Goal: Task Accomplishment & Management: Manage account settings

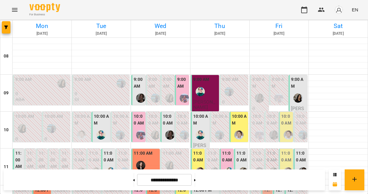
scroll to position [216, 0]
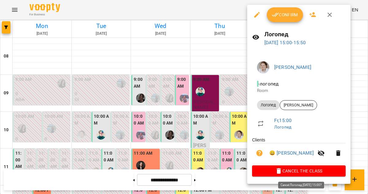
click at [303, 169] on span "Cancel the class" at bounding box center [299, 170] width 84 height 7
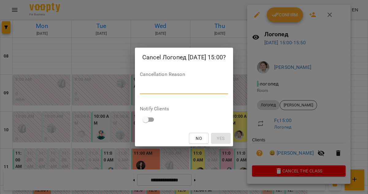
click at [182, 87] on textarea at bounding box center [184, 89] width 88 height 6
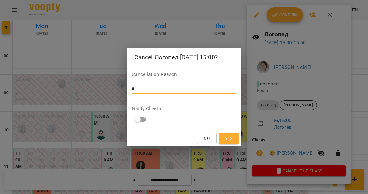
type textarea "*"
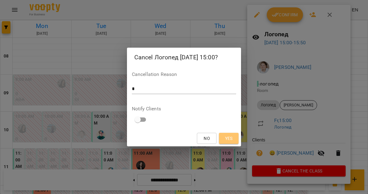
click at [226, 138] on span "Yes" at bounding box center [229, 137] width 8 height 7
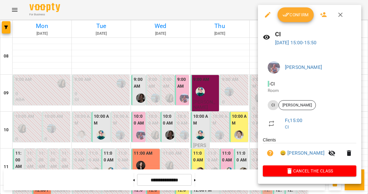
click at [290, 12] on span "Confirm" at bounding box center [296, 14] width 26 height 7
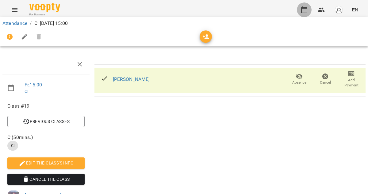
click at [304, 9] on icon "button" at bounding box center [304, 9] width 7 height 7
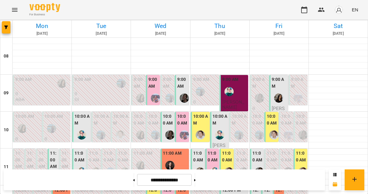
scroll to position [185, 0]
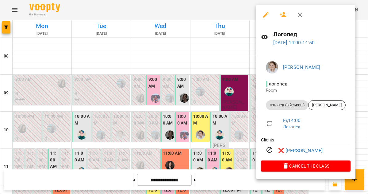
click at [297, 17] on icon "button" at bounding box center [300, 14] width 7 height 7
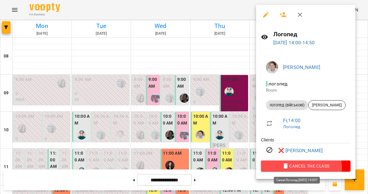
click at [282, 169] on icon "button" at bounding box center [285, 165] width 7 height 7
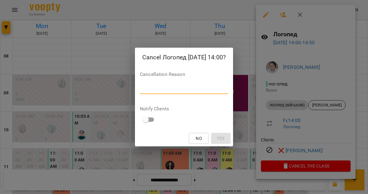
click at [220, 88] on textarea at bounding box center [184, 89] width 88 height 6
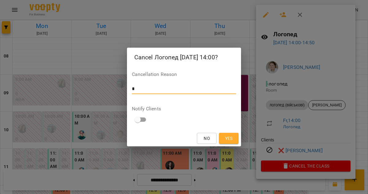
type textarea "*"
click at [232, 140] on span "Yes" at bounding box center [229, 137] width 8 height 7
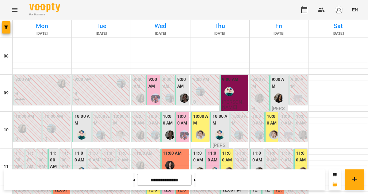
scroll to position [144, 0]
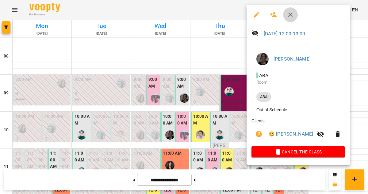
click at [290, 14] on icon "button" at bounding box center [290, 14] width 7 height 7
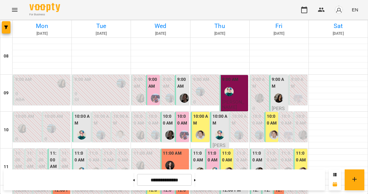
scroll to position [25, 0]
click at [139, 128] on div at bounding box center [141, 135] width 14 height 14
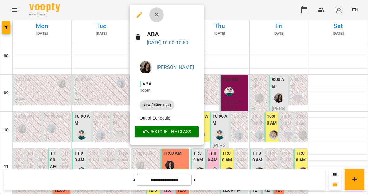
click at [154, 15] on icon "button" at bounding box center [156, 14] width 7 height 7
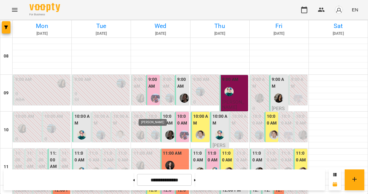
click at [155, 130] on img "Ліліана Честнова" at bounding box center [155, 134] width 9 height 9
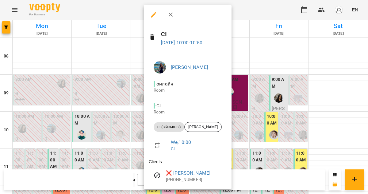
click at [172, 15] on icon "button" at bounding box center [170, 14] width 7 height 7
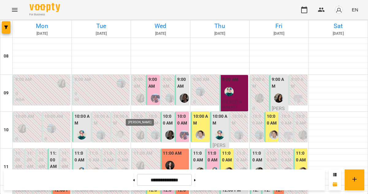
click at [138, 130] on img "Оксана Шкалей" at bounding box center [140, 134] width 9 height 9
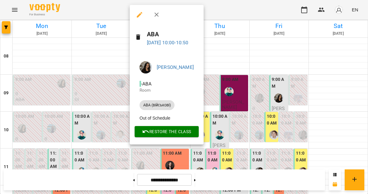
click at [159, 11] on button "button" at bounding box center [157, 14] width 15 height 15
